Goal: Contribute content: Add original content to the website for others to see

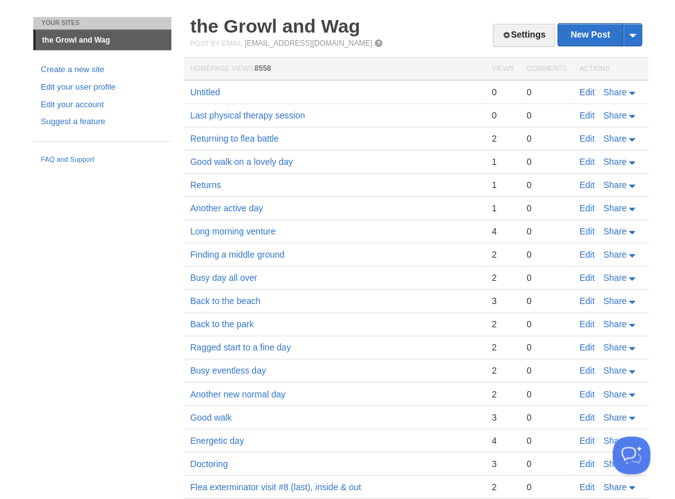
click at [585, 90] on link "Edit" at bounding box center [586, 92] width 15 height 10
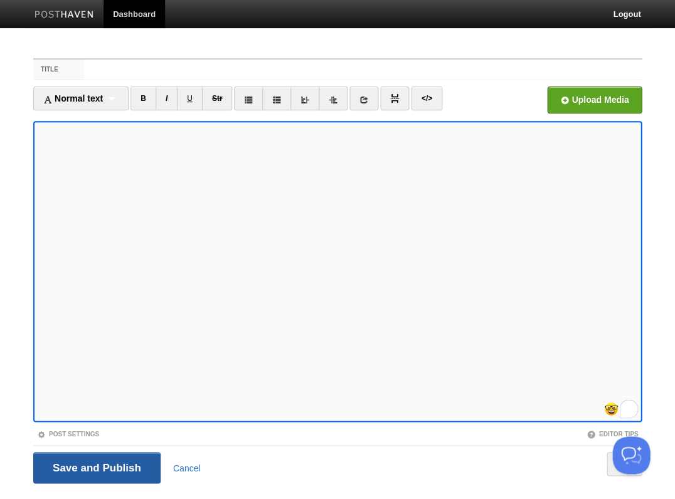
click at [95, 467] on input "Save and Publish" at bounding box center [96, 467] width 127 height 31
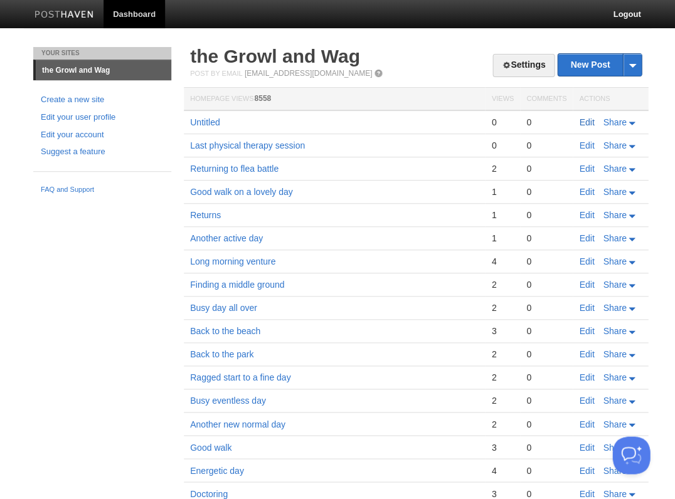
click at [589, 123] on link "Edit" at bounding box center [586, 122] width 15 height 10
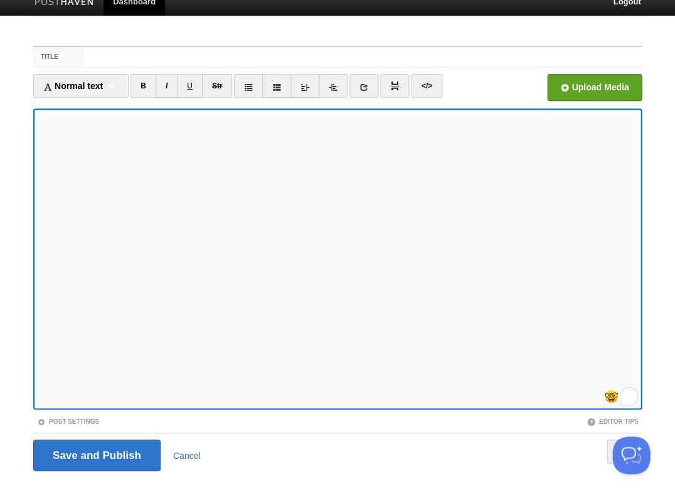
scroll to position [30, 0]
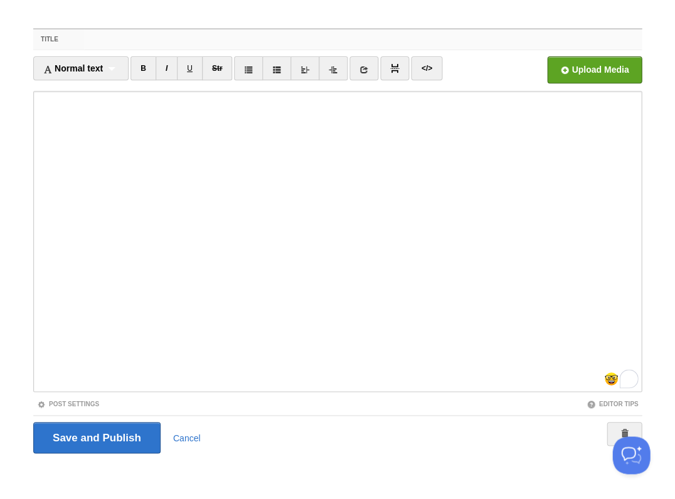
click at [88, 45] on input "Title" at bounding box center [363, 39] width 558 height 20
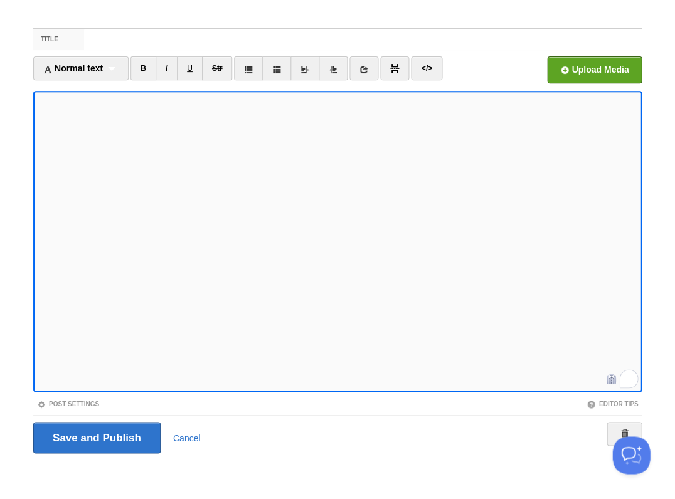
scroll to position [20, 0]
click at [622, 376] on icon "Open Grammarly. 0 Suggestions." at bounding box center [629, 378] width 14 height 14
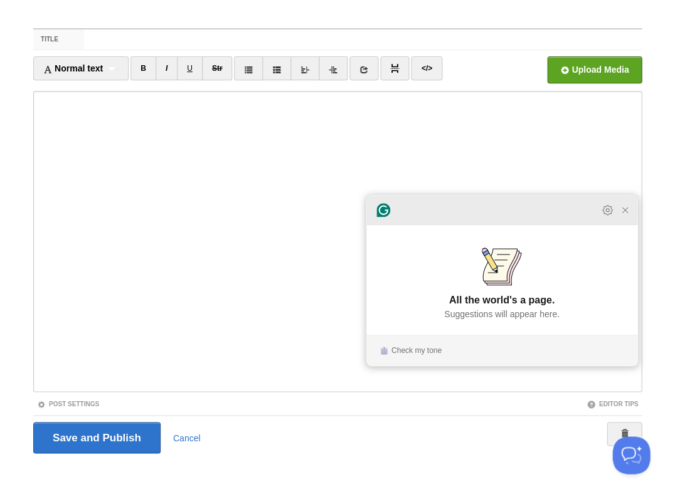
click at [623, 215] on icon "Close Grammarly Assistant" at bounding box center [625, 210] width 10 height 10
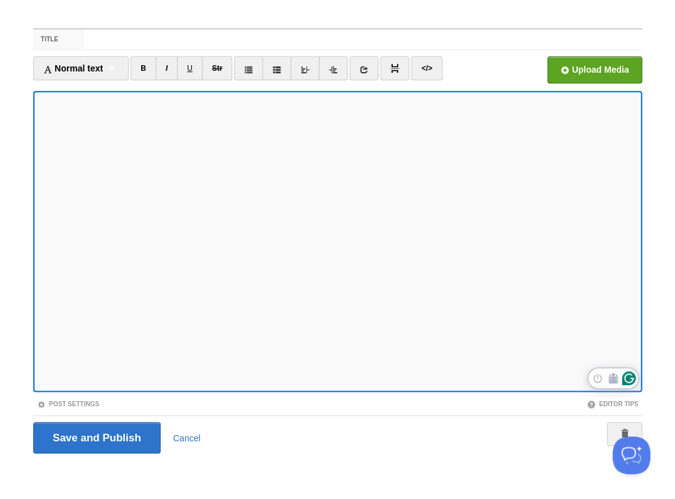
click at [625, 379] on icon "Open Grammarly. 0 Suggestions." at bounding box center [629, 378] width 14 height 14
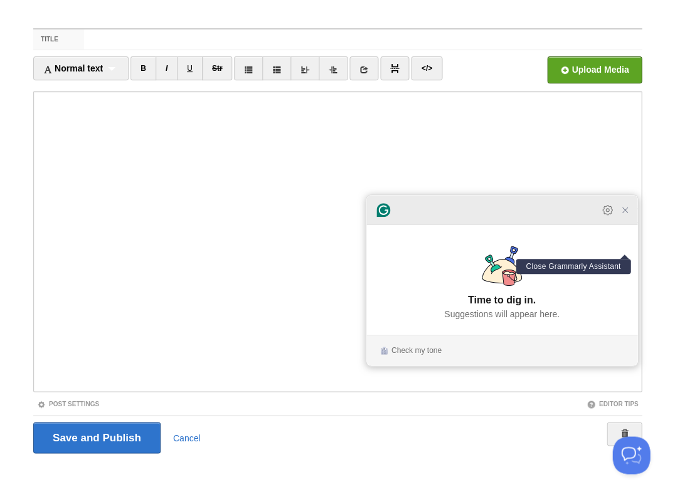
click at [624, 215] on icon "Close Grammarly Assistant" at bounding box center [625, 210] width 10 height 10
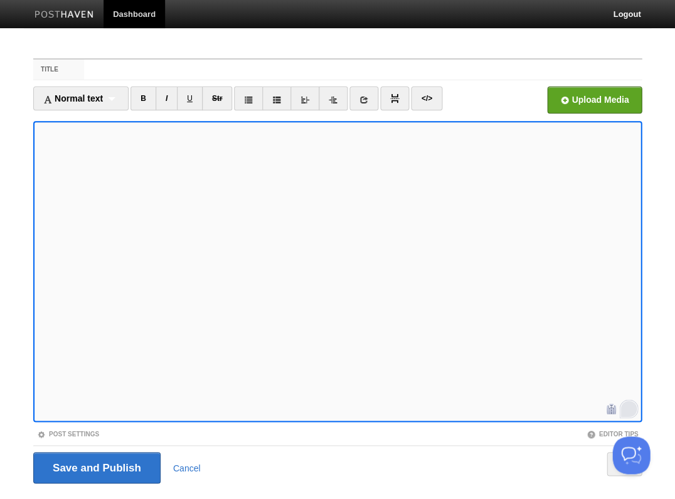
scroll to position [30, 0]
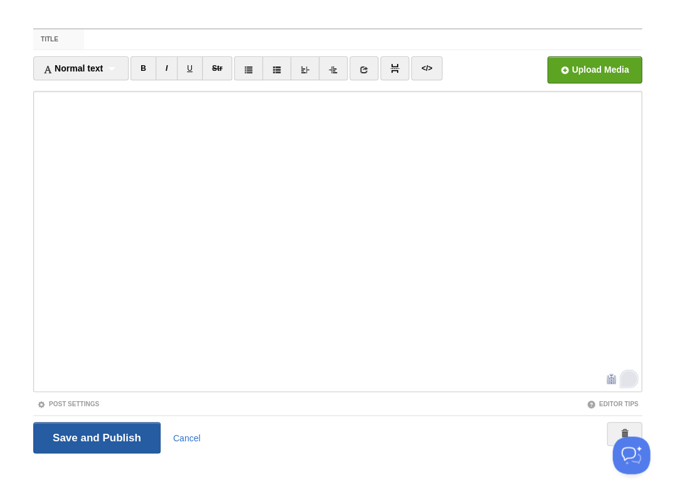
click at [96, 435] on input "Save and Publish" at bounding box center [96, 437] width 127 height 31
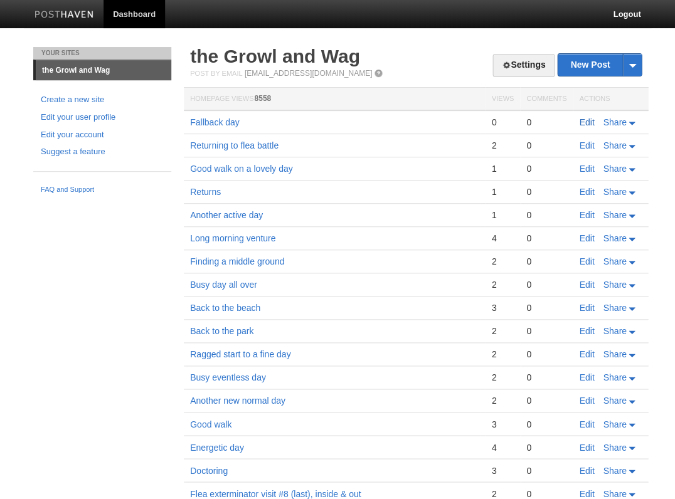
click at [583, 119] on link "Edit" at bounding box center [586, 122] width 15 height 10
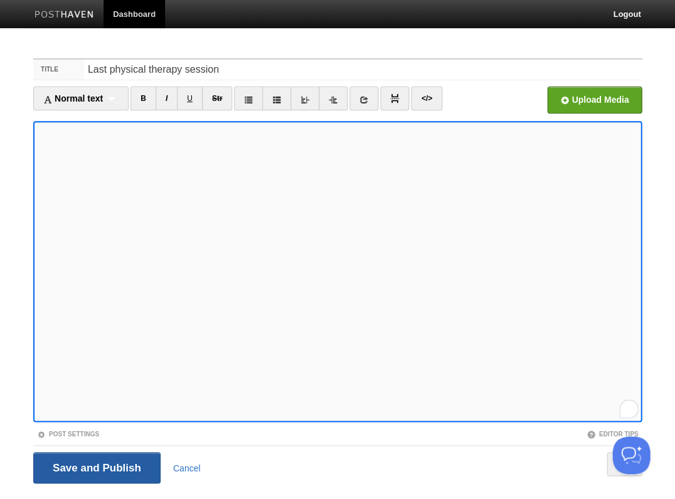
click at [95, 467] on input "Save and Publish" at bounding box center [96, 467] width 127 height 31
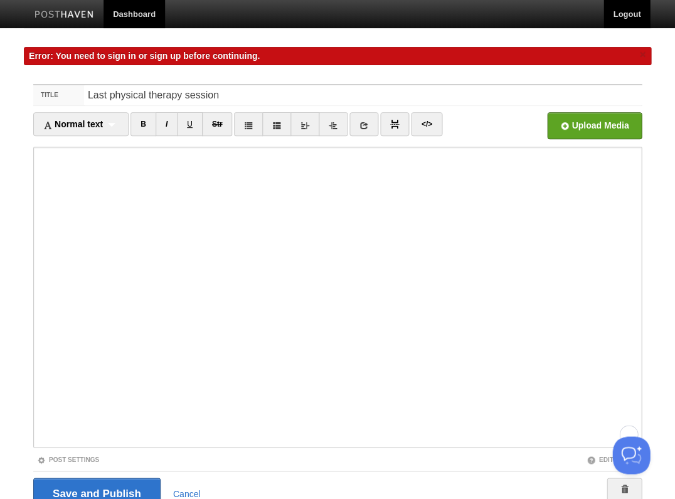
click at [626, 10] on link "Logout" at bounding box center [626, 14] width 46 height 28
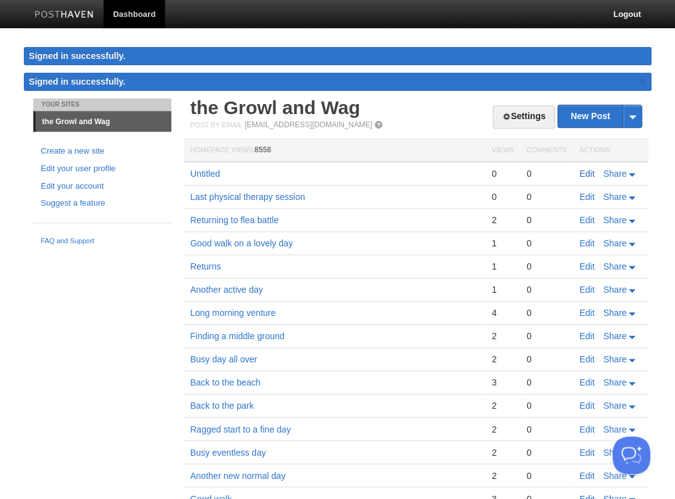
click at [580, 169] on link "Edit" at bounding box center [586, 174] width 15 height 10
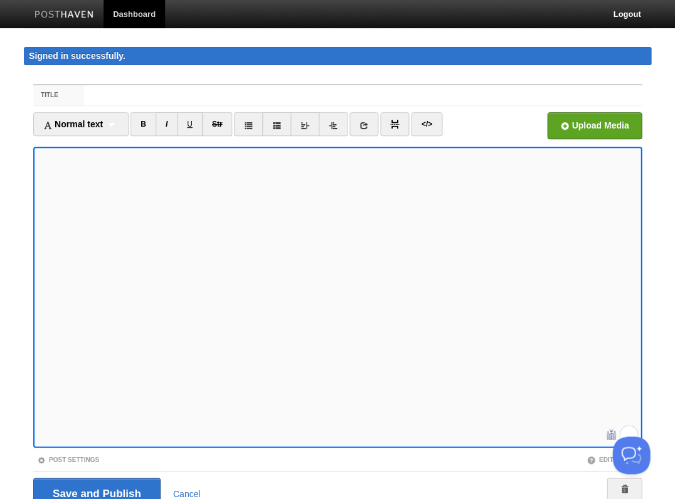
scroll to position [55, 0]
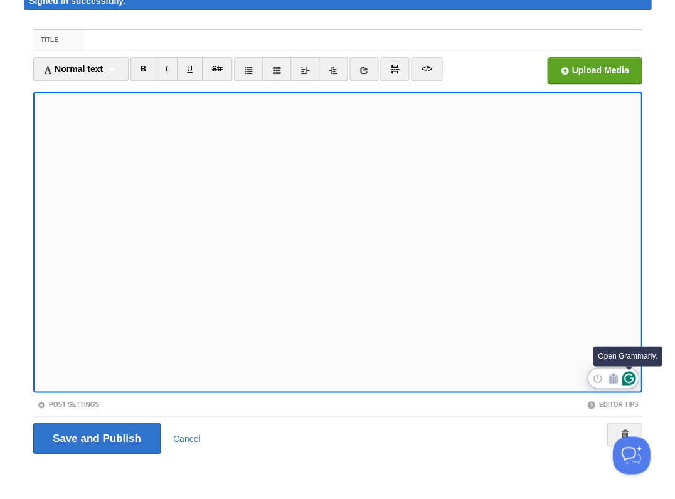
click at [629, 376] on icon "Open Grammarly. 0 Suggestions." at bounding box center [629, 378] width 14 height 14
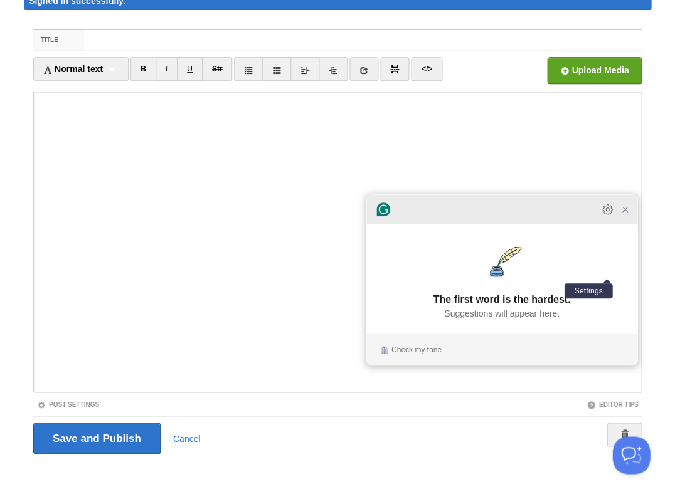
click at [607, 216] on icon "Open Settings" at bounding box center [607, 209] width 13 height 13
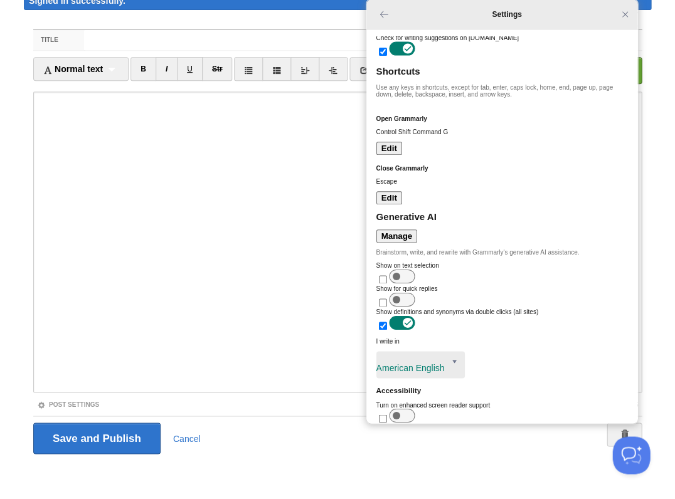
scroll to position [0, 0]
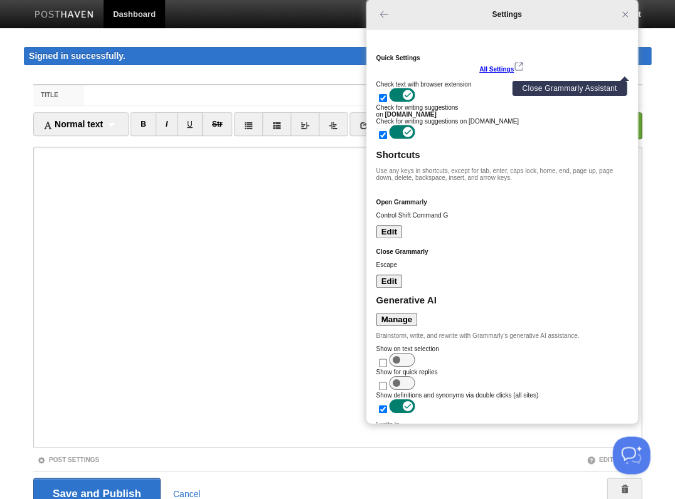
click at [629, 21] on icon "Close Grammarly Assistant" at bounding box center [624, 14] width 15 height 15
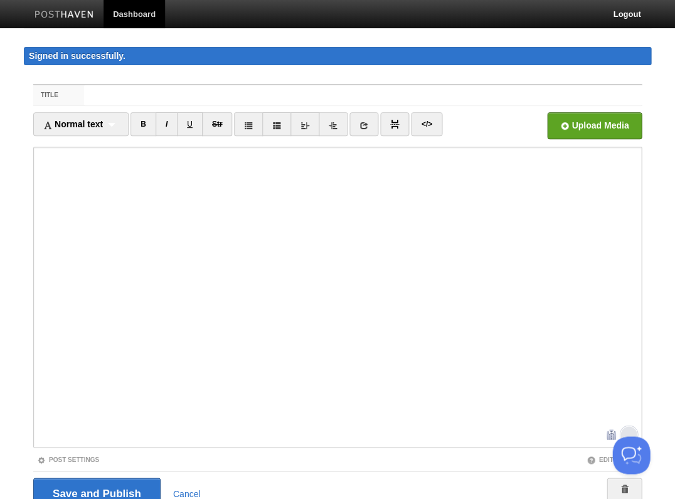
click at [318, 78] on div "Title Normal text Normal text Heading 1 Heading 2 Heading 3 B I U Str ×" at bounding box center [337, 315] width 627 height 484
click at [95, 492] on input "Save and Publish" at bounding box center [96, 493] width 127 height 31
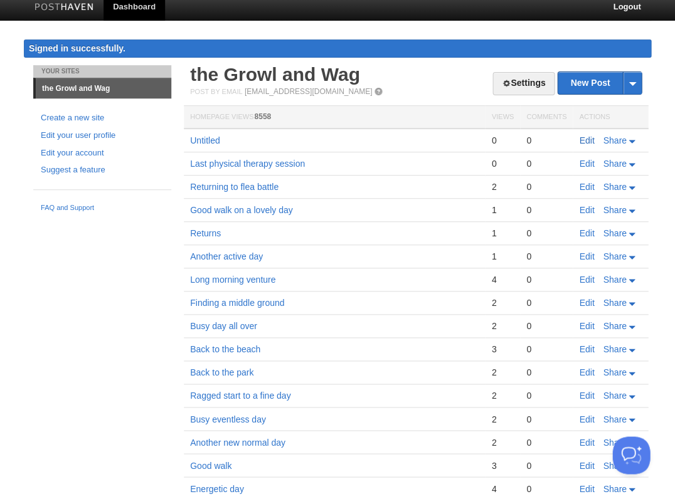
click at [587, 139] on link "Edit" at bounding box center [586, 140] width 15 height 10
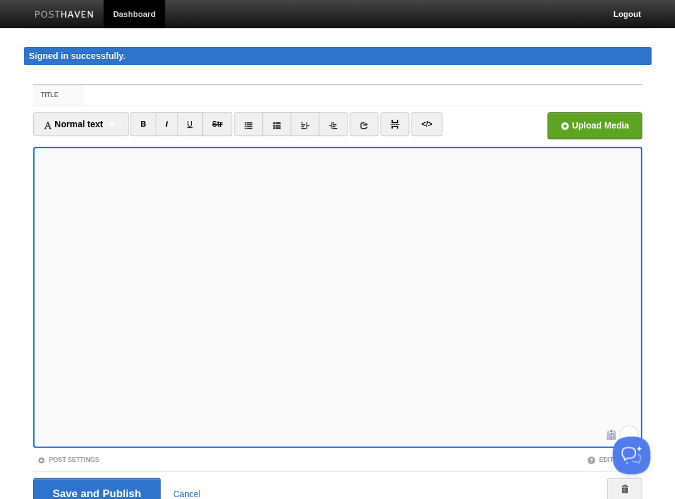
scroll to position [55, 0]
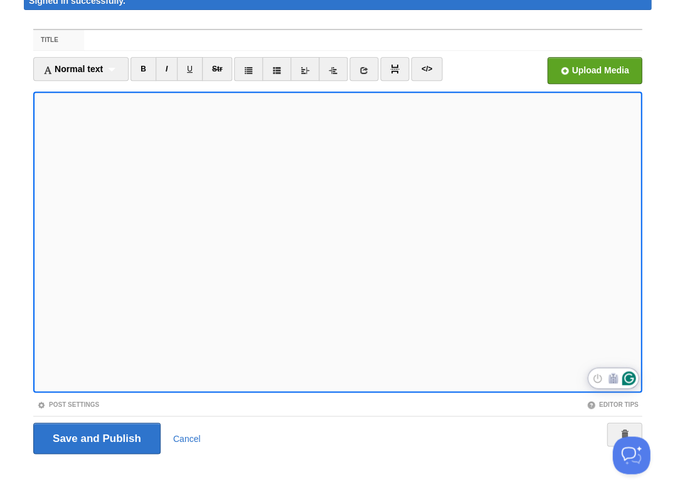
click at [626, 376] on icon "Open Grammarly. 0 Suggestions." at bounding box center [629, 378] width 14 height 14
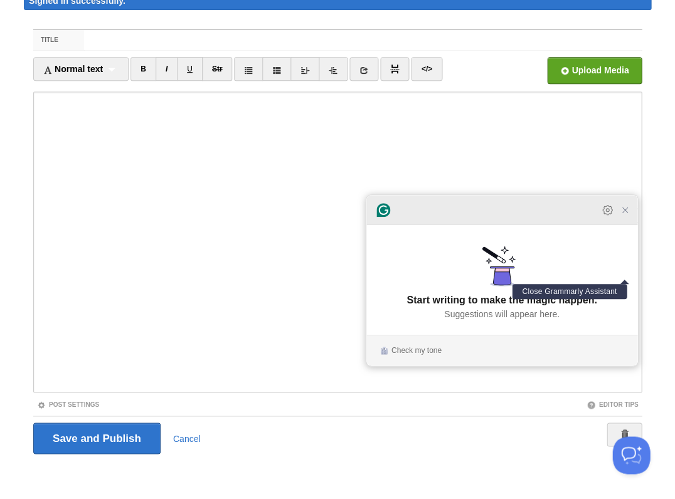
click at [625, 215] on icon "Close Grammarly Assistant" at bounding box center [625, 210] width 10 height 10
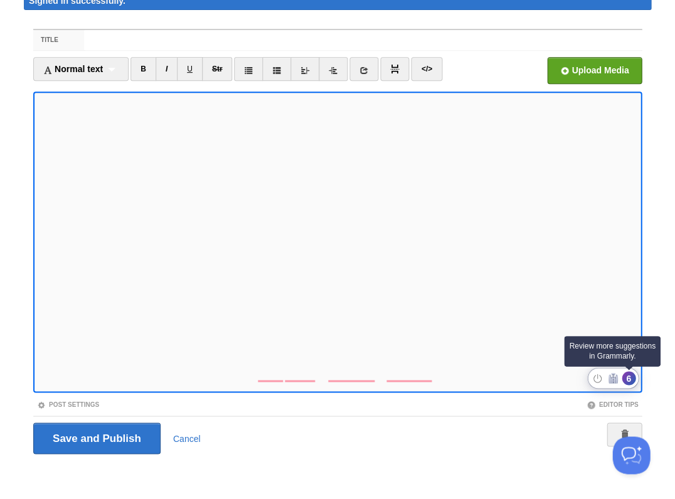
click at [627, 378] on div "6" at bounding box center [629, 378] width 14 height 14
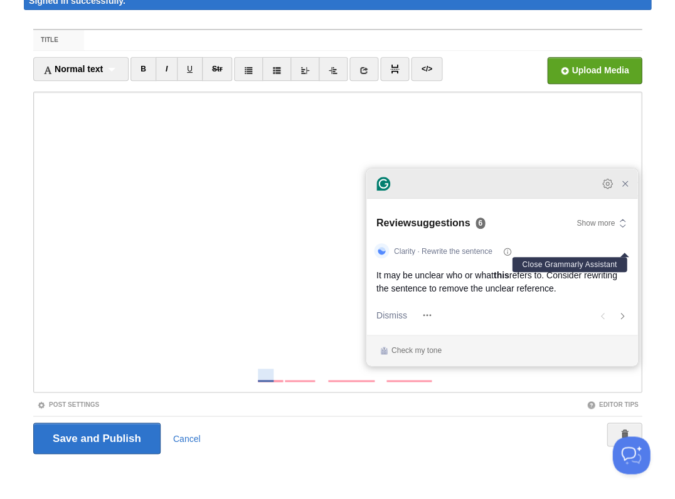
click at [624, 188] on icon "Close Grammarly Assistant" at bounding box center [625, 184] width 10 height 10
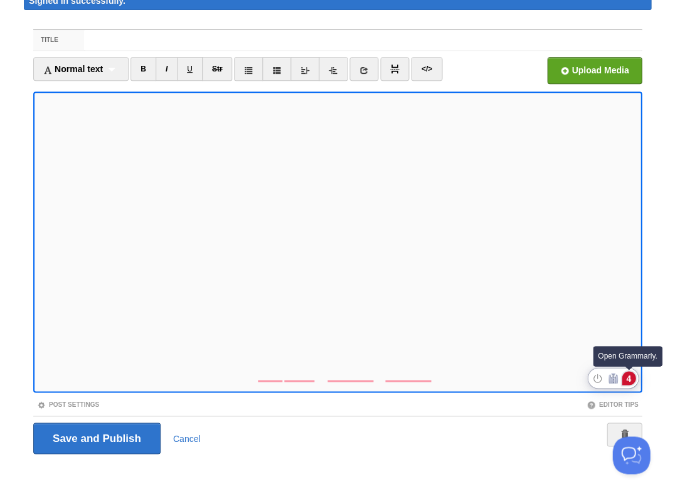
click at [629, 377] on div "4" at bounding box center [629, 378] width 14 height 14
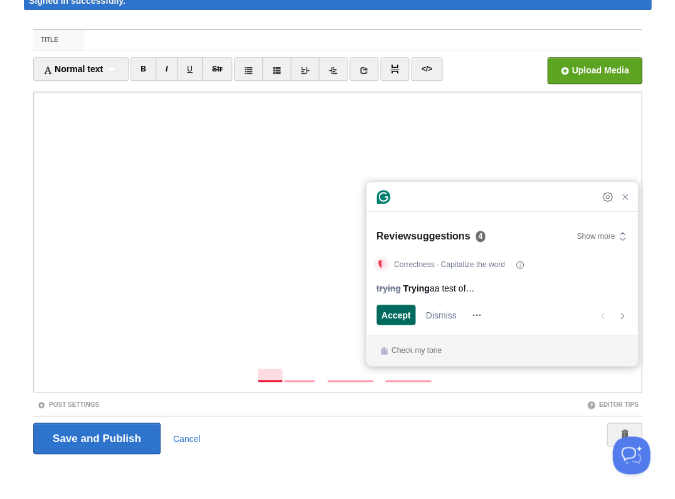
click at [384, 317] on span "Accept" at bounding box center [395, 315] width 29 height 13
click at [386, 319] on span "Accept" at bounding box center [395, 315] width 29 height 13
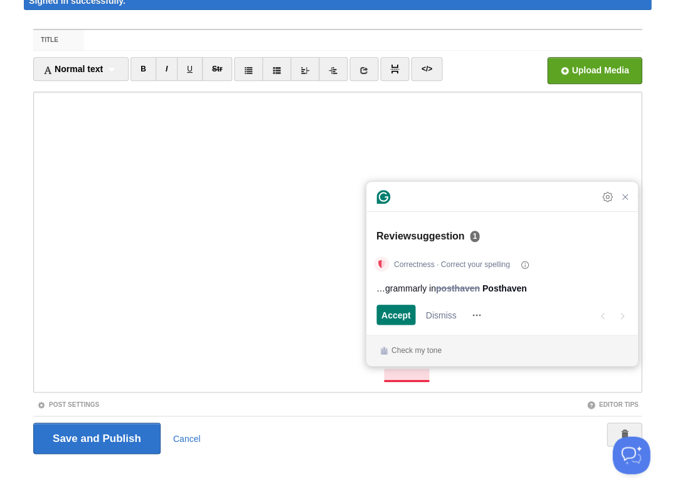
click at [386, 319] on span "Accept" at bounding box center [395, 315] width 29 height 13
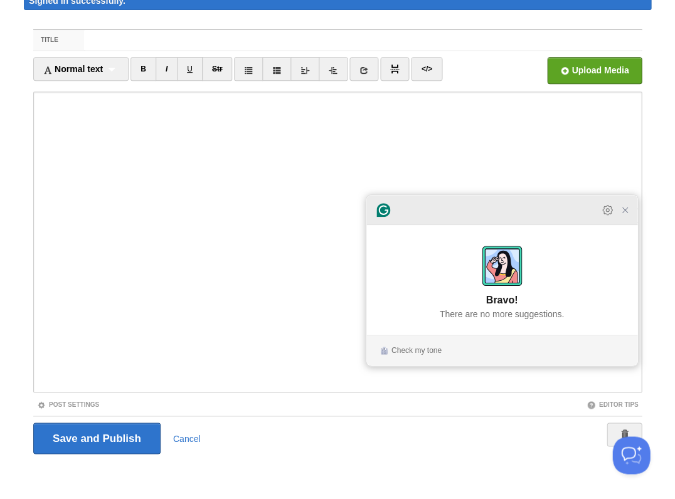
click at [627, 215] on icon "Close Grammarly Assistant" at bounding box center [625, 210] width 10 height 10
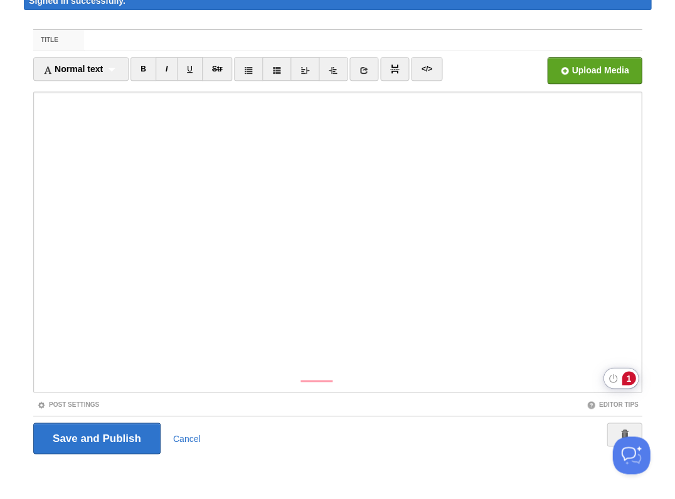
click at [627, 373] on div "1" at bounding box center [629, 378] width 14 height 14
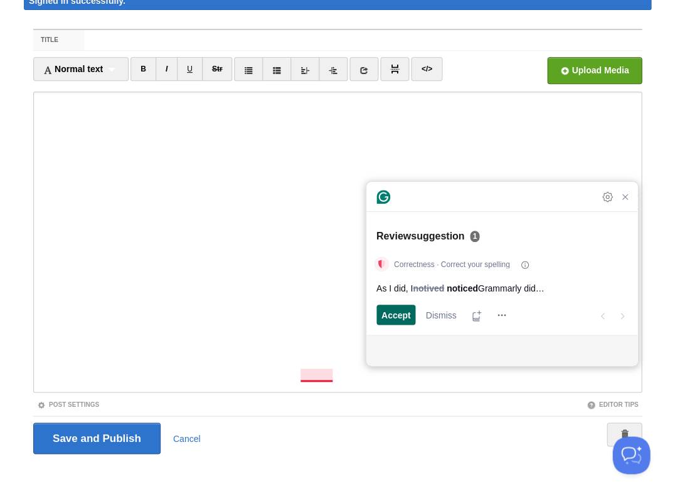
click at [396, 316] on span "Accept" at bounding box center [395, 315] width 29 height 13
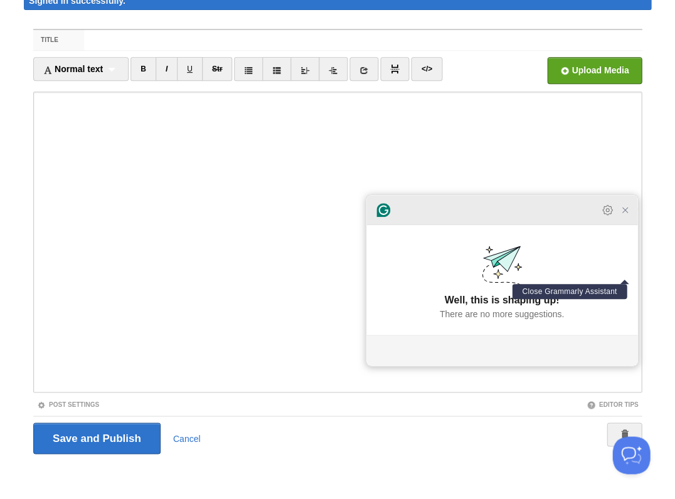
click at [624, 215] on icon "Close Grammarly Assistant" at bounding box center [625, 210] width 10 height 10
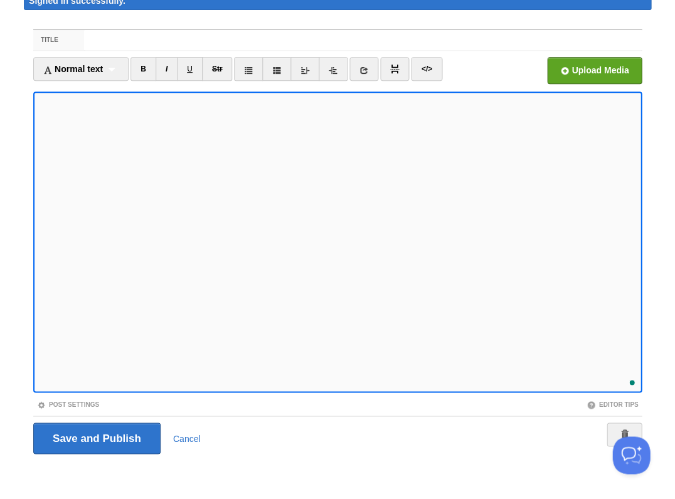
scroll to position [43, 0]
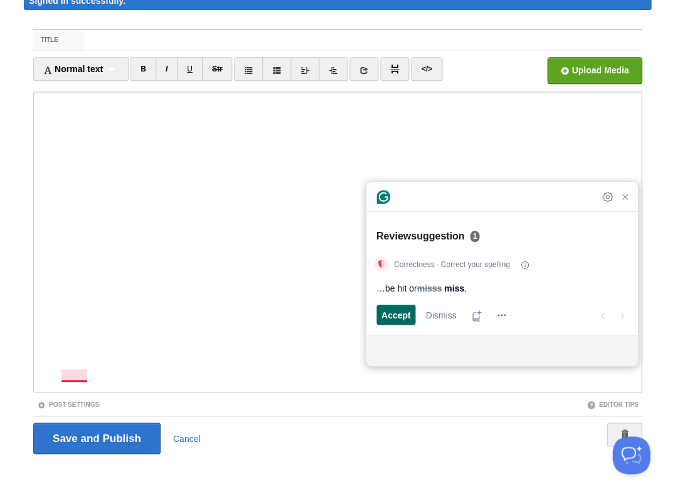
click at [391, 316] on span "Accept" at bounding box center [395, 315] width 29 height 13
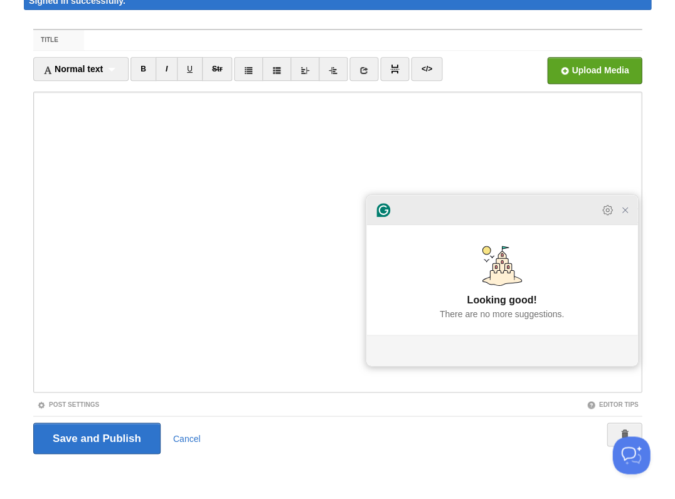
click at [626, 225] on div at bounding box center [501, 210] width 271 height 30
click at [627, 215] on icon "Close Grammarly Assistant" at bounding box center [625, 210] width 10 height 10
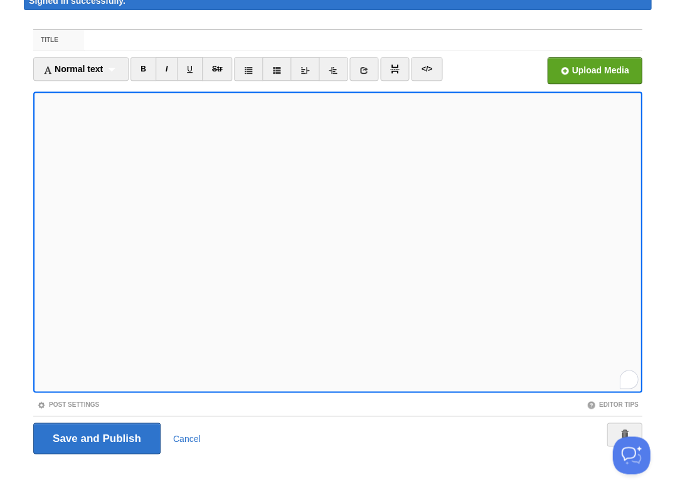
scroll to position [44, 0]
click at [95, 437] on input "Save and Publish" at bounding box center [96, 438] width 127 height 31
